Goal: Navigation & Orientation: Find specific page/section

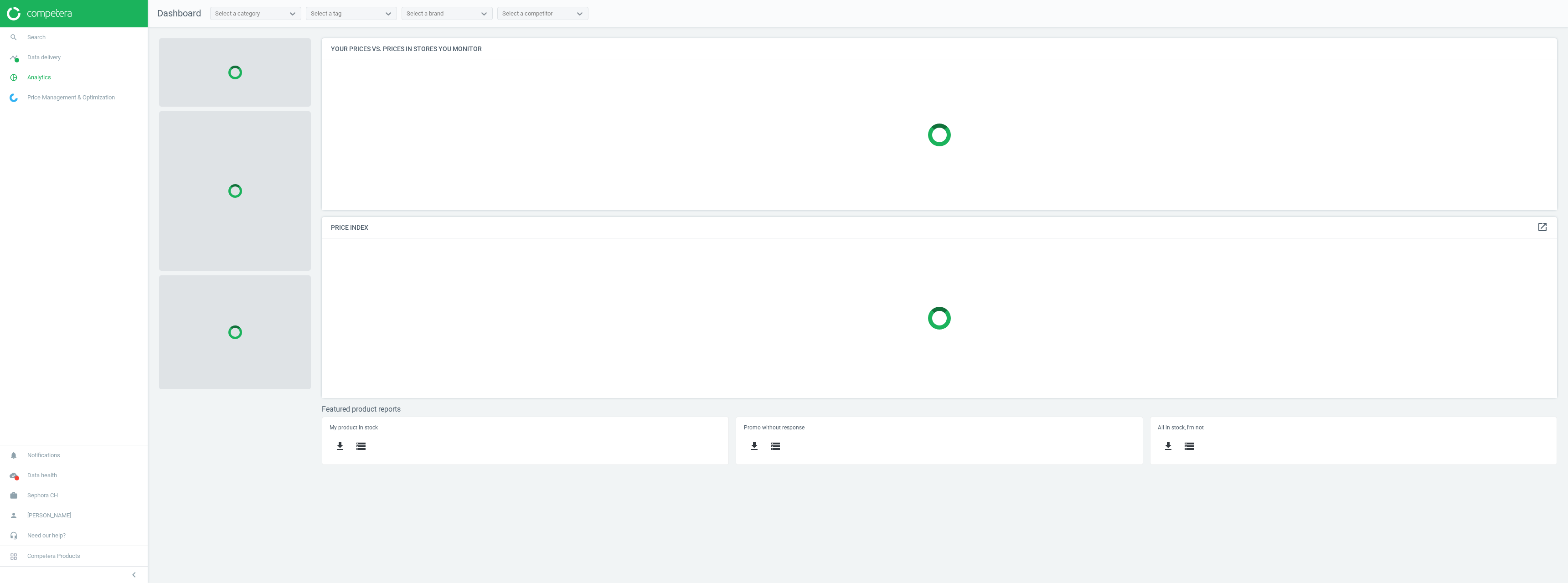
scroll to position [186, 1250]
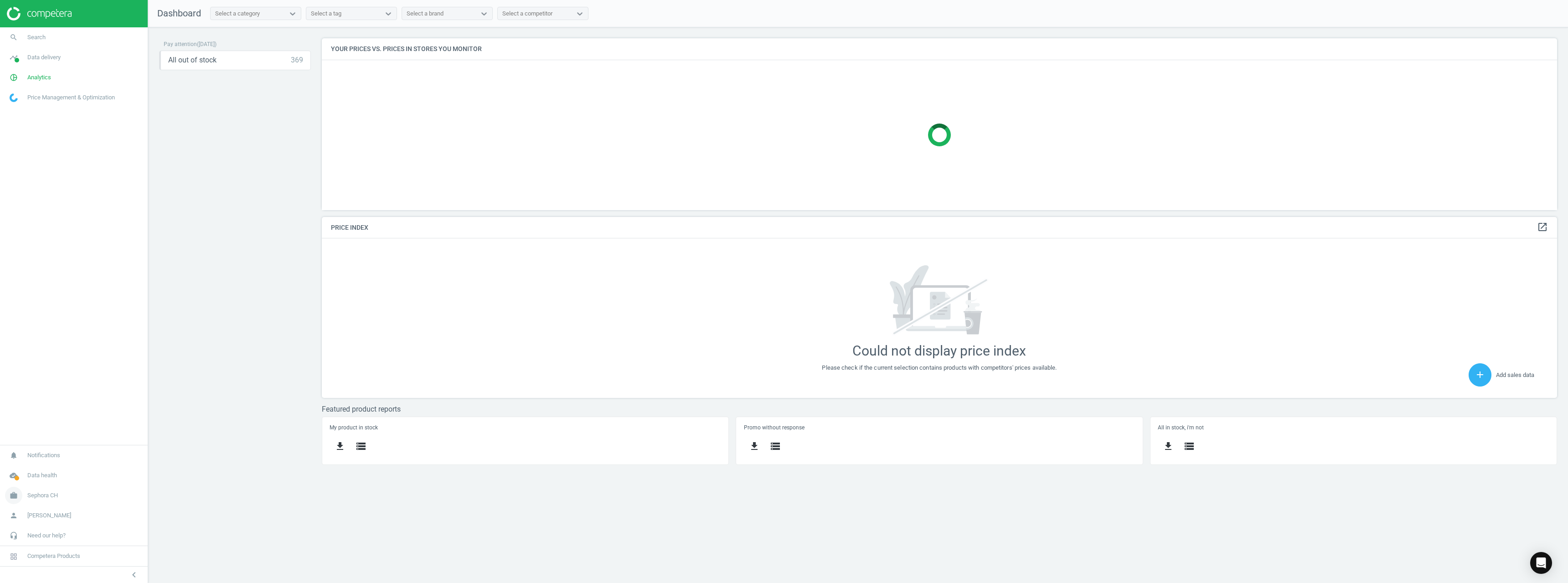
click at [48, 492] on span "Sephora CH" at bounding box center [43, 495] width 30 height 8
click at [44, 469] on span "Switch campaign" at bounding box center [30, 469] width 41 height 7
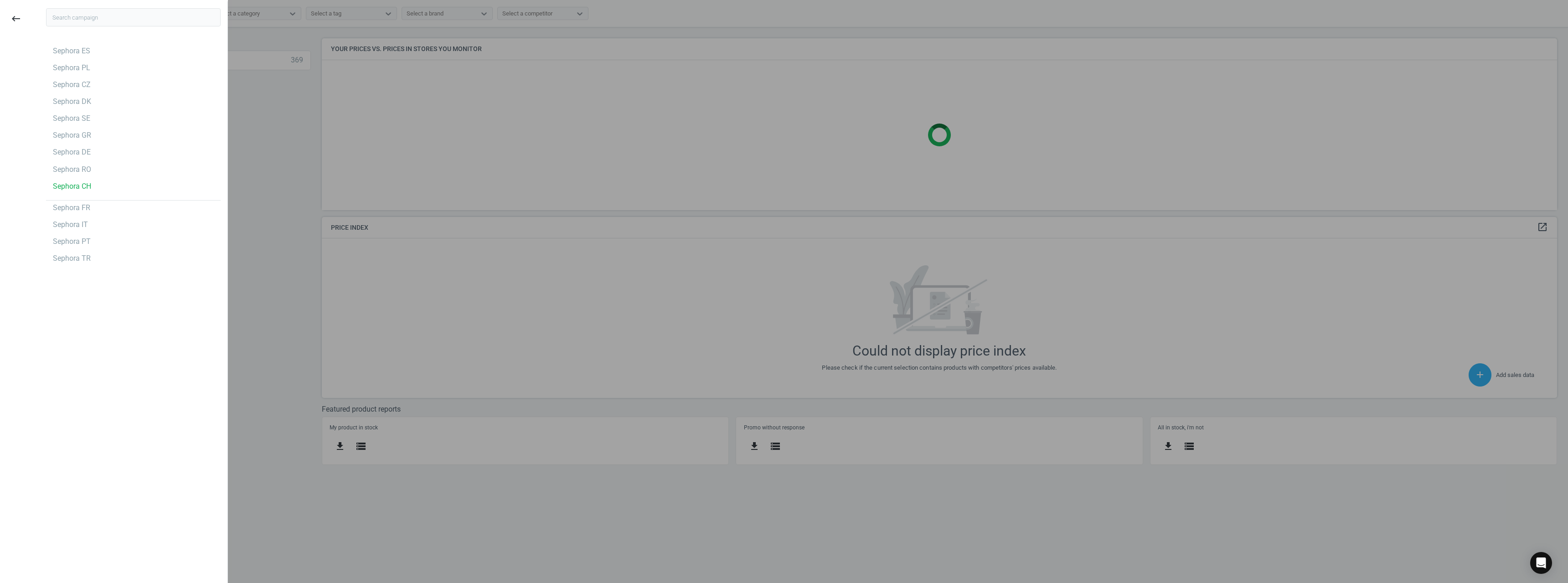
scroll to position [231, 1250]
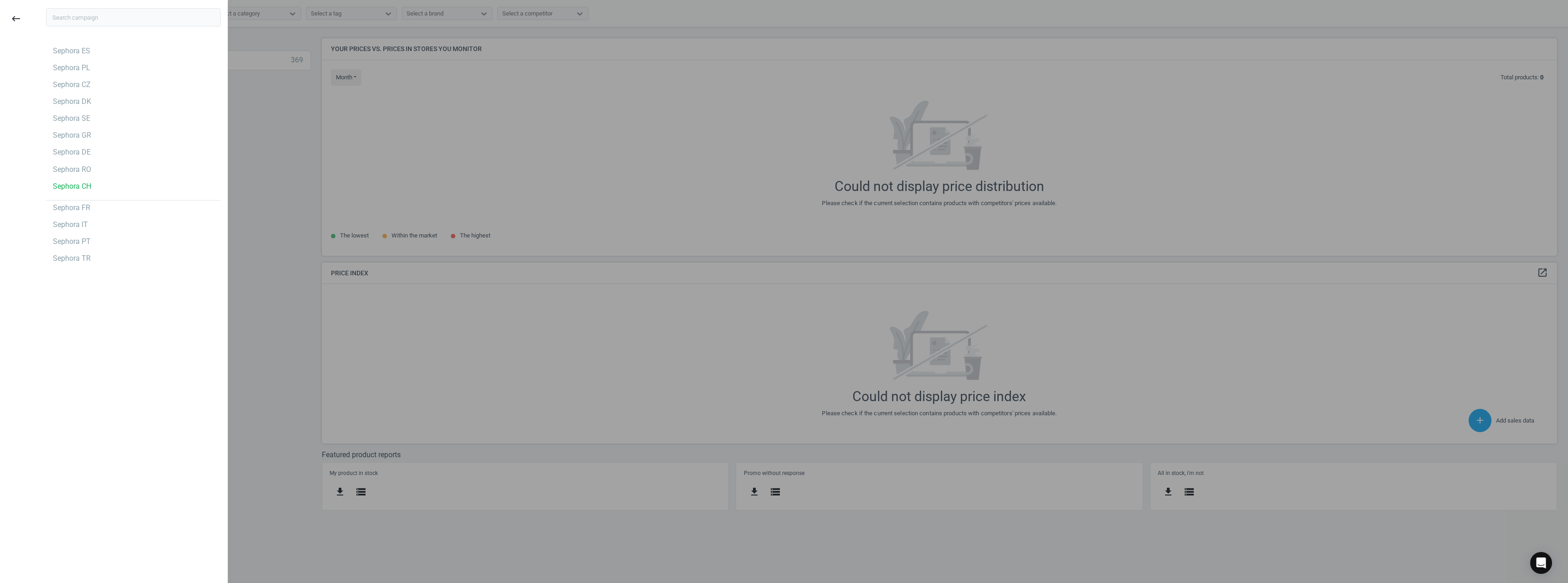
click at [311, 260] on div at bounding box center [784, 292] width 1568 height 583
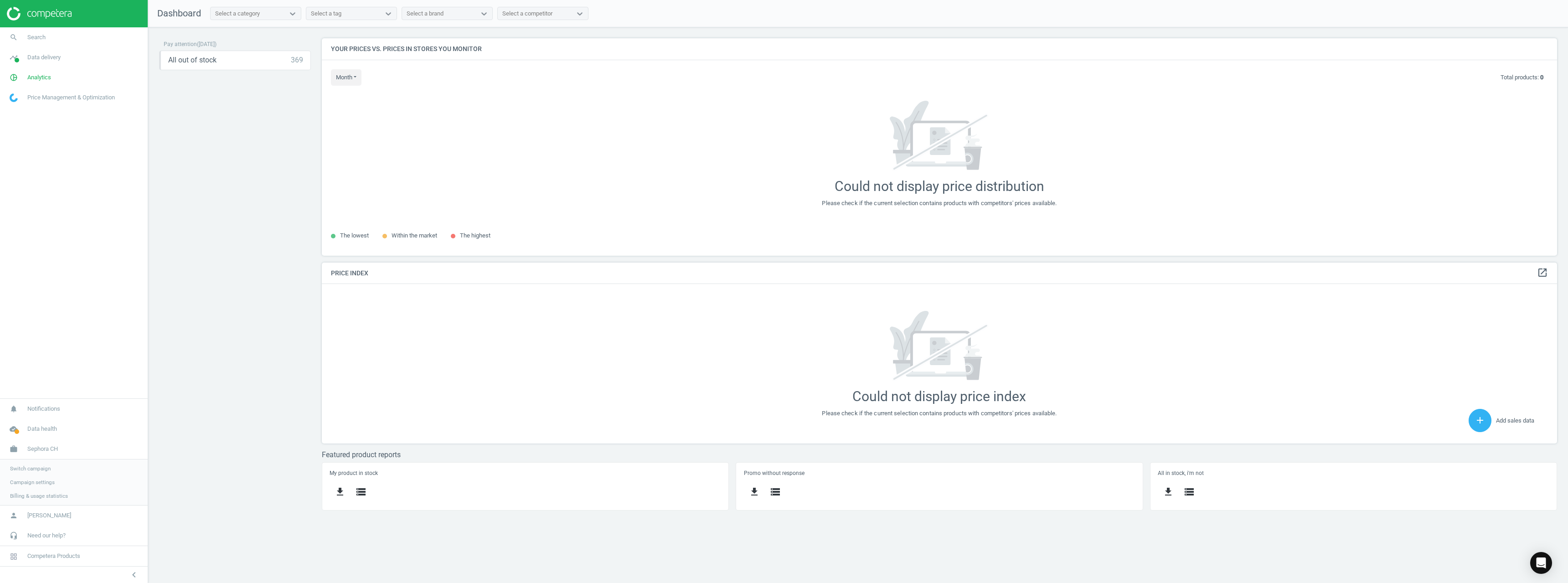
click at [45, 472] on span "Switch campaign" at bounding box center [30, 469] width 41 height 7
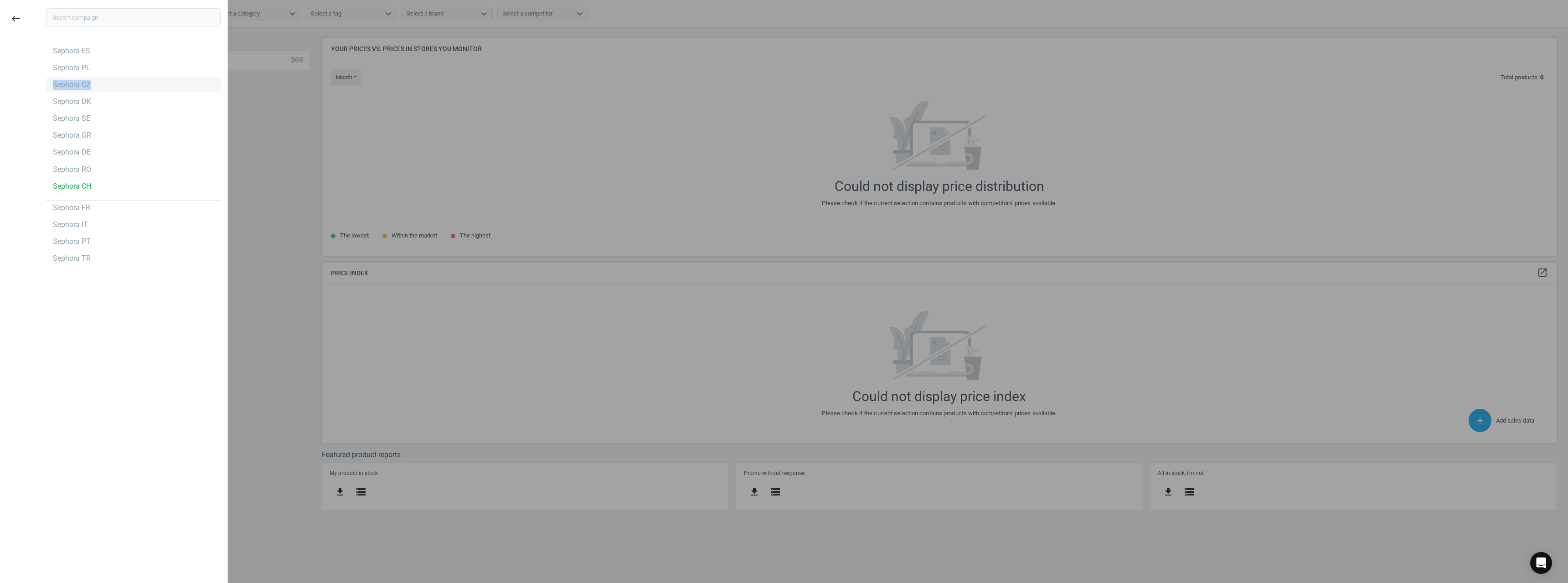
drag, startPoint x: 90, startPoint y: 74, endPoint x: 99, endPoint y: 79, distance: 10.3
click at [99, 79] on div "Sephora ES Sephora PL Sephora CZ Sephora DK Sephora SE Sephora GR Sephora DE Se…" at bounding box center [133, 155] width 175 height 222
click at [104, 66] on div "Sephora PL" at bounding box center [133, 68] width 175 height 15
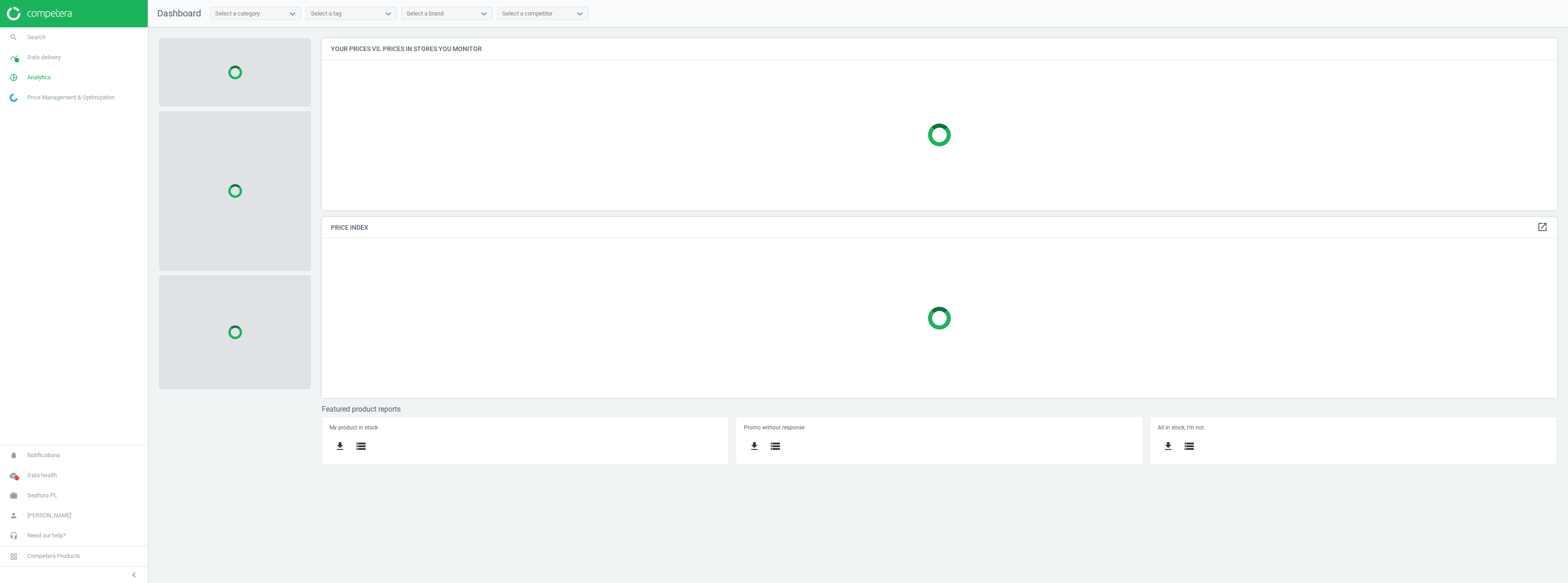
scroll to position [186, 1250]
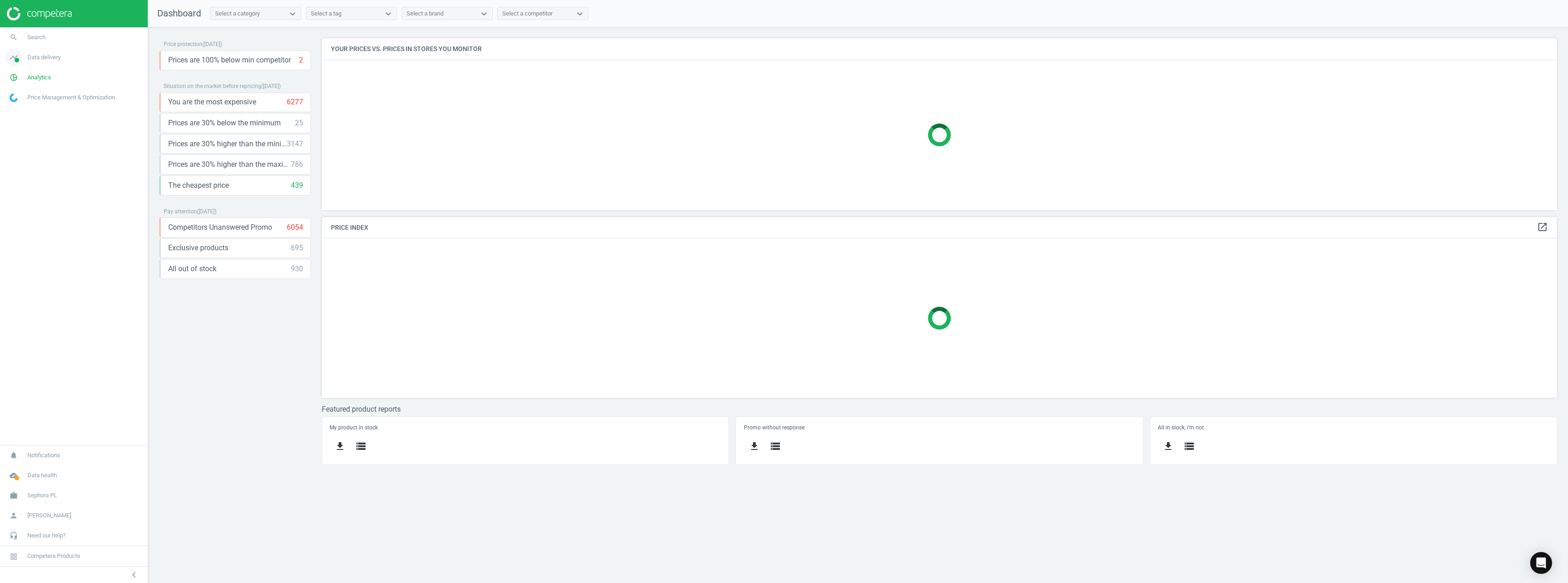
click at [44, 59] on span "Data delivery" at bounding box center [44, 57] width 33 height 8
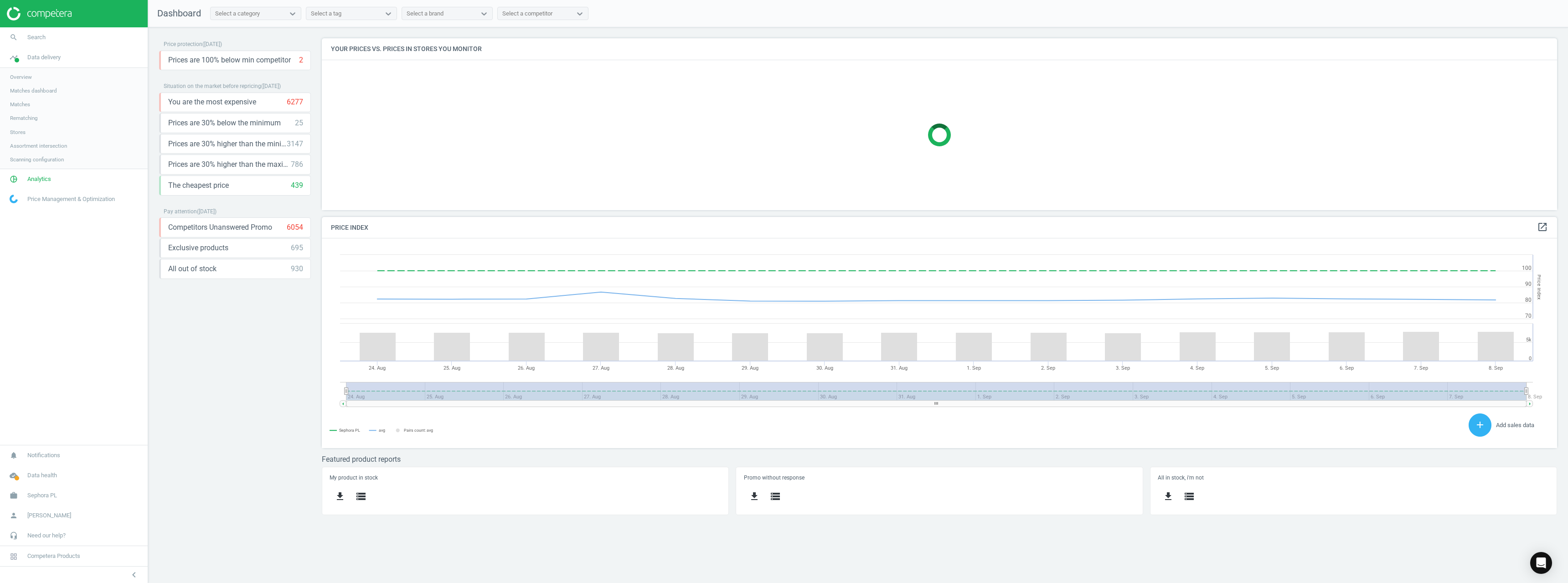
scroll to position [224, 1250]
click at [21, 104] on span "Matches" at bounding box center [19, 104] width 20 height 7
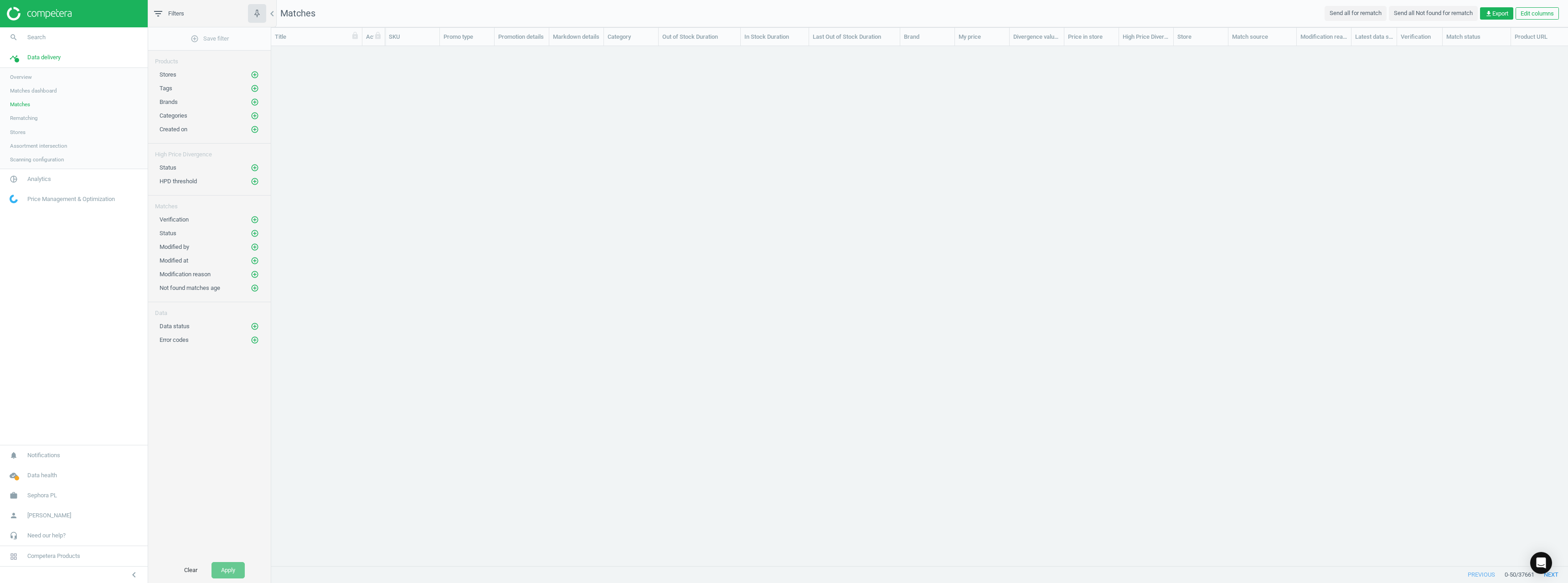
scroll to position [506, 1290]
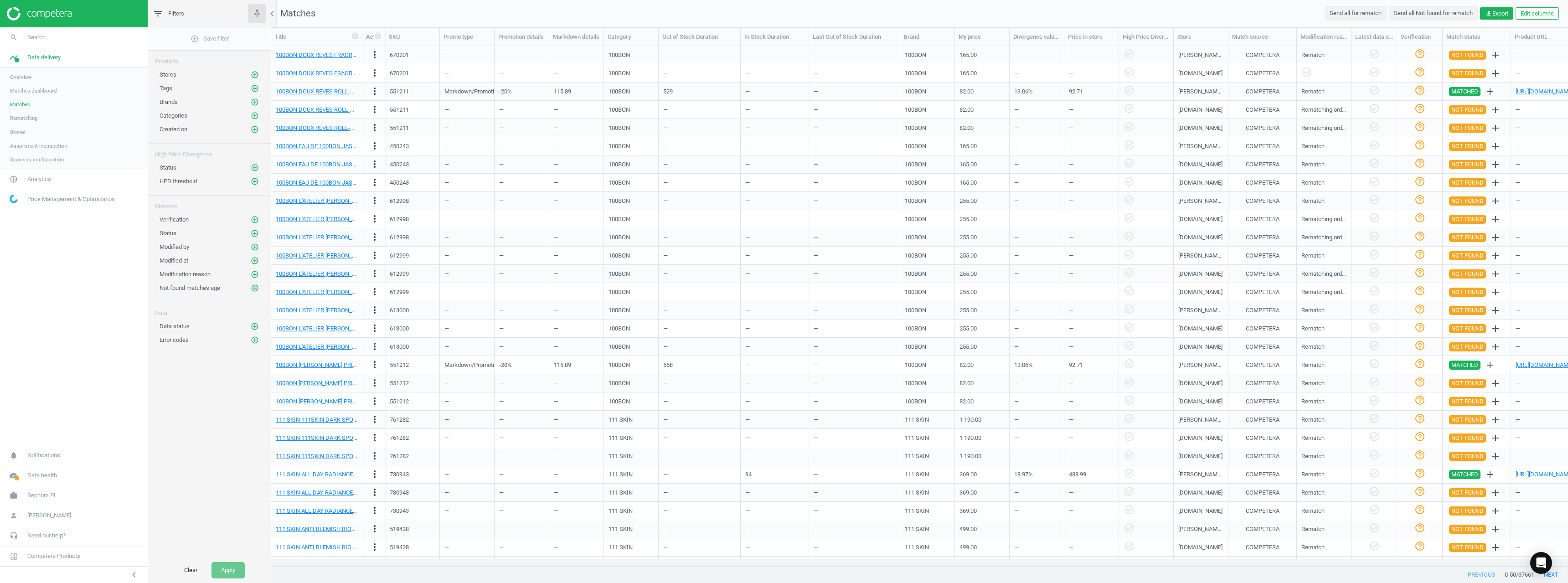
click at [19, 131] on span "Stores" at bounding box center [17, 132] width 15 height 7
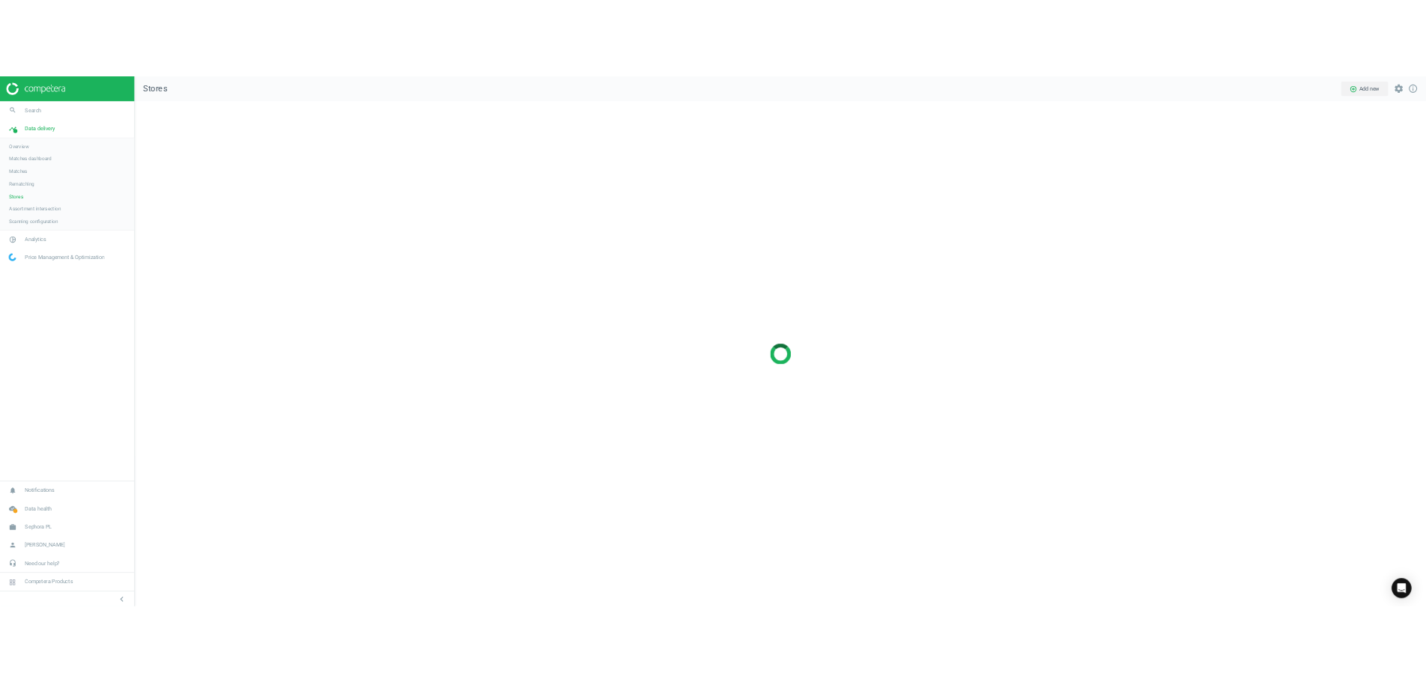
scroll to position [936, 2356]
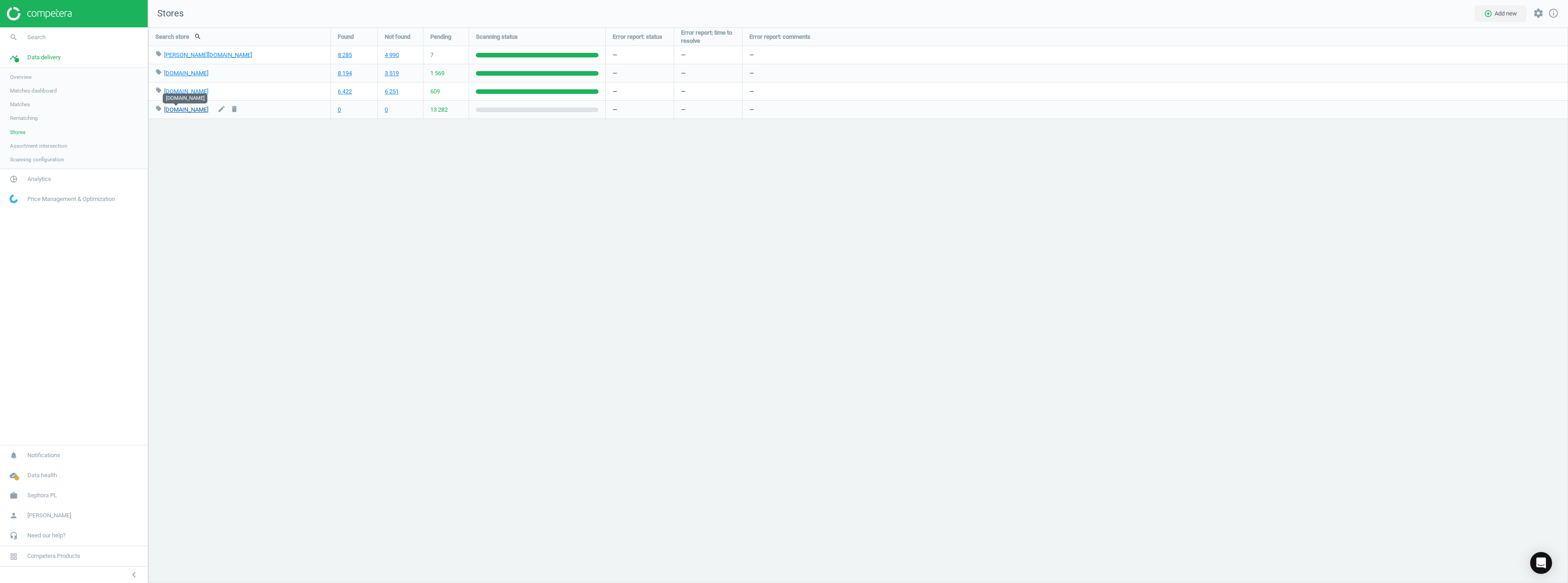
click at [170, 111] on link "flaconi.pl" at bounding box center [186, 109] width 44 height 7
click at [57, 490] on link "work Sephora PL" at bounding box center [74, 495] width 148 height 20
click at [32, 463] on link "Switch campaign" at bounding box center [74, 469] width 148 height 13
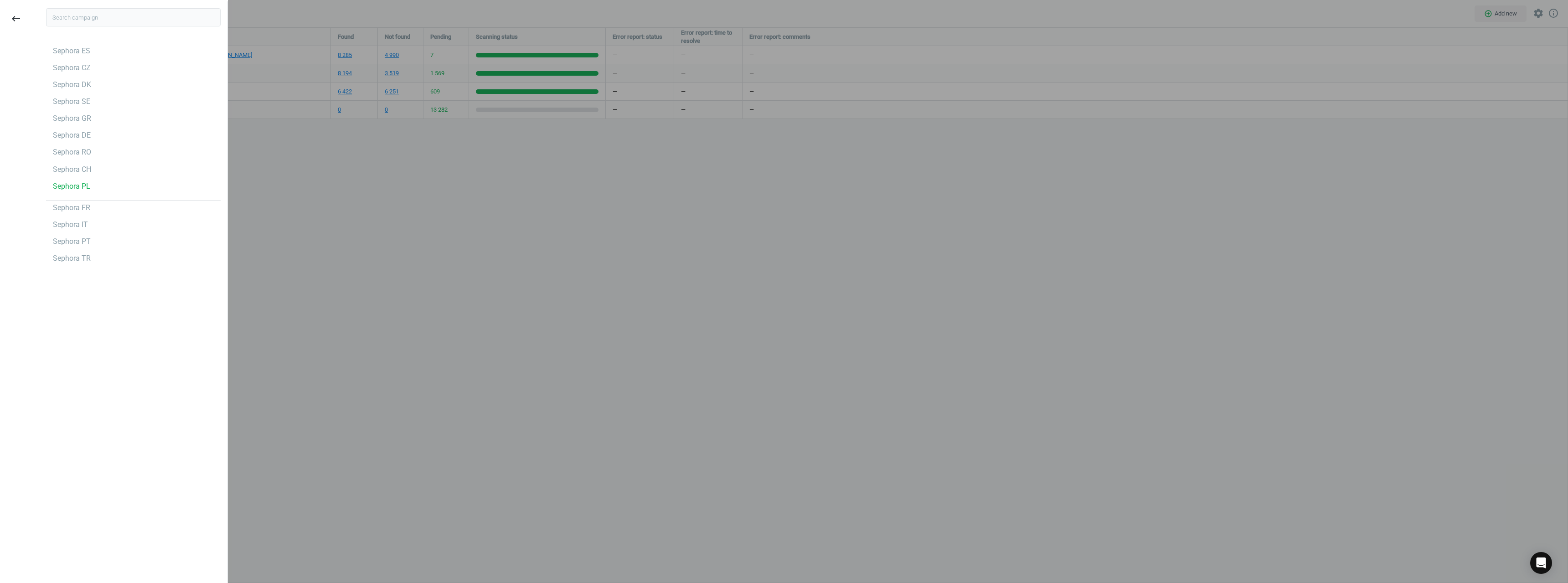
click at [429, 277] on div at bounding box center [784, 292] width 1568 height 583
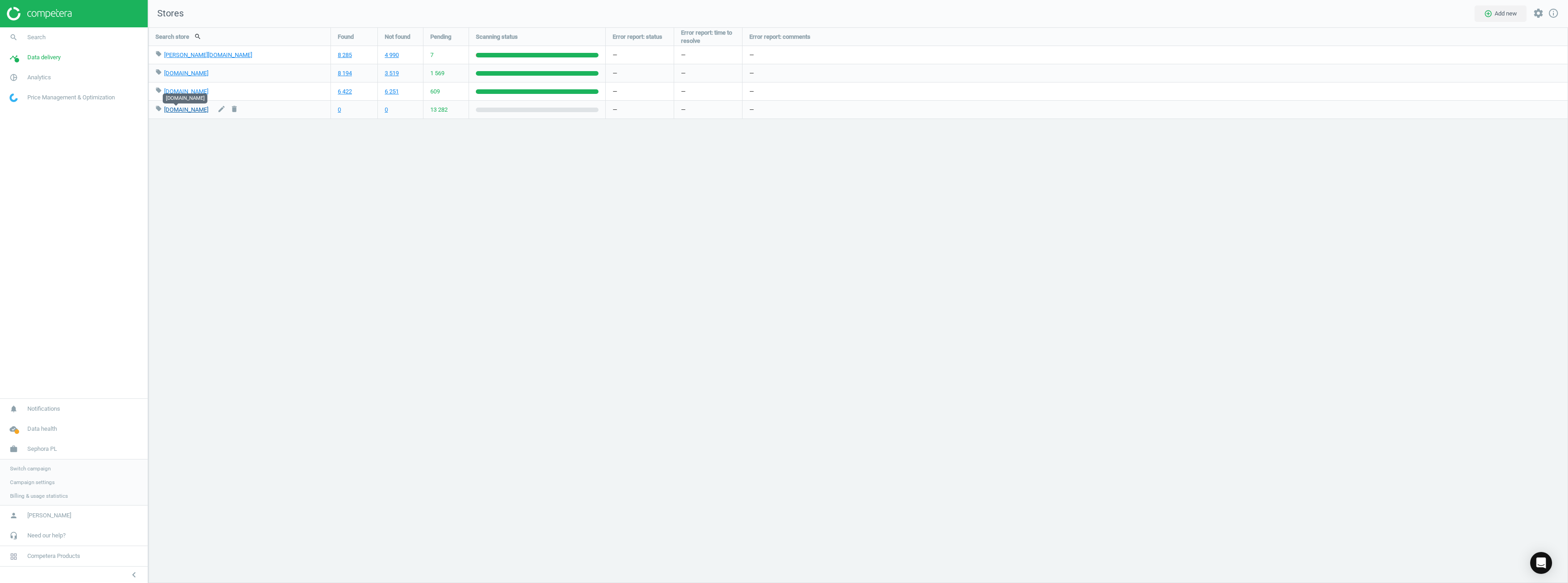
click at [170, 111] on link "flaconi.pl" at bounding box center [186, 109] width 44 height 7
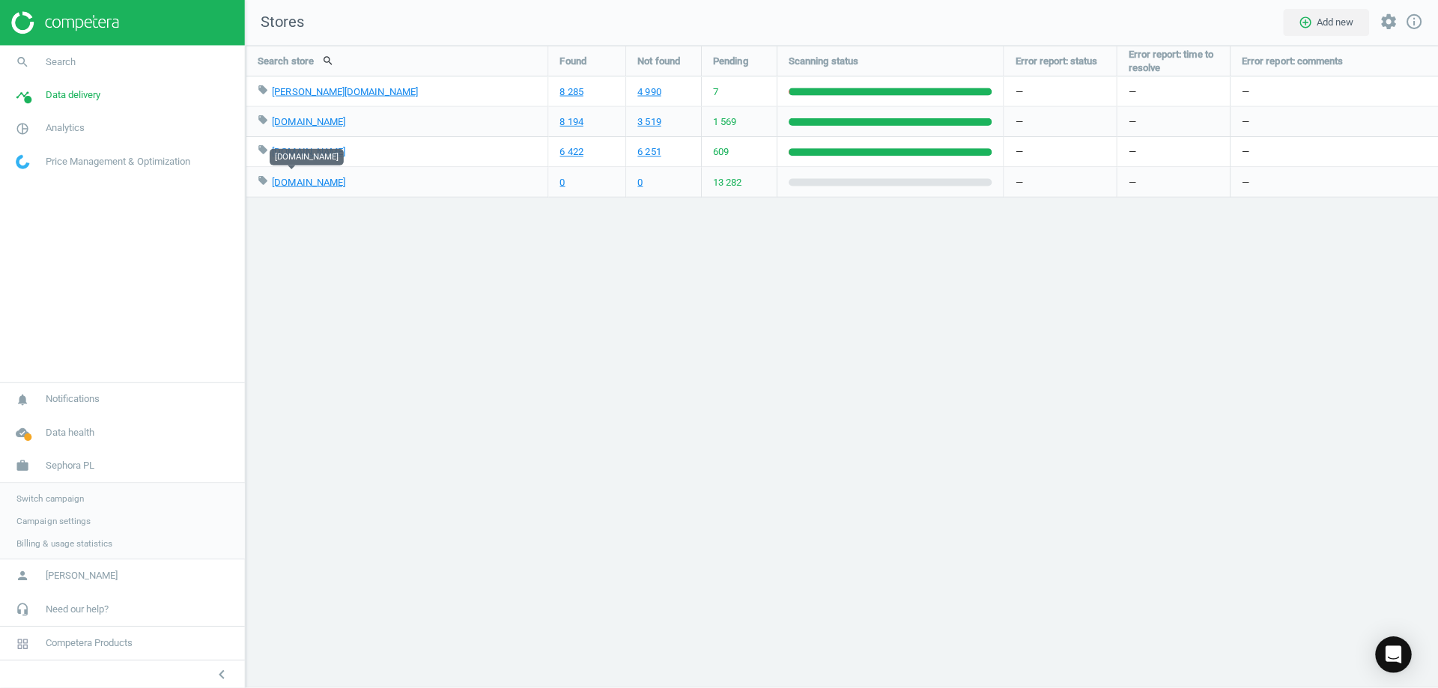
scroll to position [666, 1218]
